Goal: Task Accomplishment & Management: Manage account settings

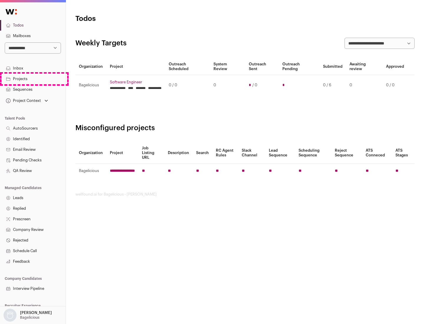
click at [33, 79] on link "Projects" at bounding box center [33, 79] width 66 height 11
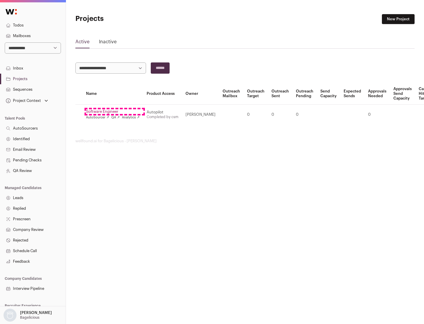
click at [115, 112] on link "Software Engineer" at bounding box center [113, 111] width 54 height 5
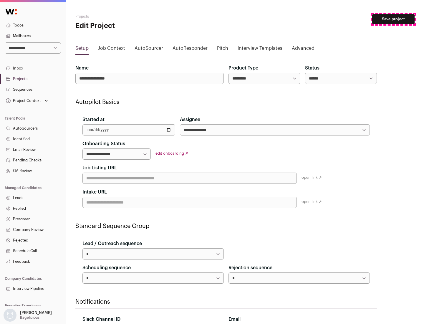
click at [394, 19] on button "Save project" at bounding box center [393, 19] width 42 height 10
